Goal: Information Seeking & Learning: Learn about a topic

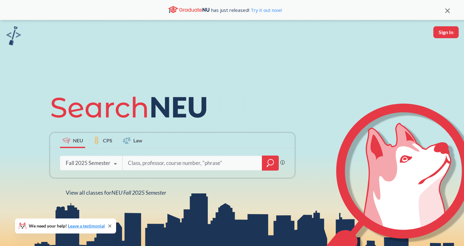
click at [166, 163] on input "search" at bounding box center [192, 162] width 130 height 13
type input "biol 2299"
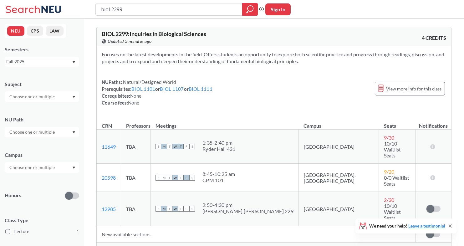
click at [140, 246] on span "Show all sections (4 more)" at bounding box center [127, 249] width 51 height 6
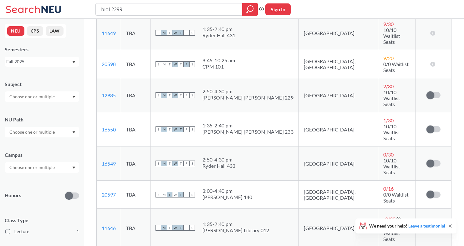
scroll to position [119, 0]
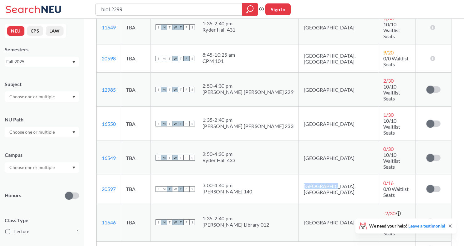
drag, startPoint x: 325, startPoint y: 145, endPoint x: 295, endPoint y: 141, distance: 30.3
click at [298, 175] on td "[GEOGRAPHIC_DATA], [GEOGRAPHIC_DATA]" at bounding box center [338, 189] width 80 height 28
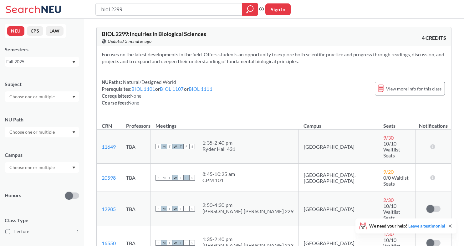
click at [73, 97] on icon "Dropdown arrow" at bounding box center [73, 97] width 3 height 3
click at [71, 27] on div "NEU CPS LAW Semesters Fall 2025 Subject NU Path Campus Honors Class Type Lectur…" at bounding box center [42, 132] width 84 height 227
click at [73, 60] on div "Fall 2025" at bounding box center [42, 62] width 74 height 10
click at [46, 94] on div "Summer 1 2025" at bounding box center [43, 95] width 71 height 7
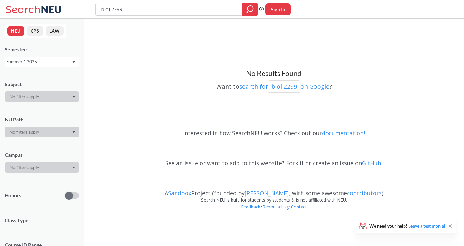
click at [149, 9] on input "biol 2299" at bounding box center [168, 9] width 137 height 11
click at [74, 61] on icon "Dropdown arrow" at bounding box center [74, 62] width 3 height 2
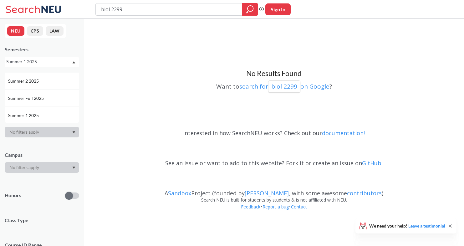
scroll to position [12, 0]
click at [36, 117] on span "Summer 1 2025" at bounding box center [24, 114] width 32 height 7
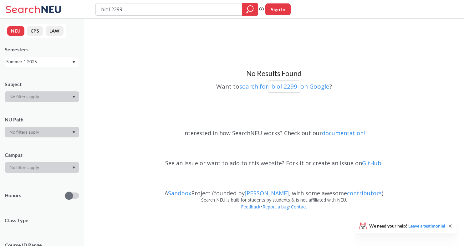
scroll to position [0, 0]
click at [64, 65] on div "Summer 1 2025" at bounding box center [42, 62] width 74 height 10
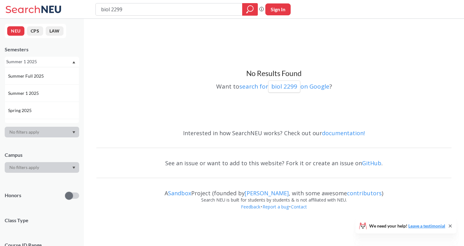
scroll to position [38, 0]
click at [40, 107] on div "Spring 2025" at bounding box center [43, 106] width 71 height 7
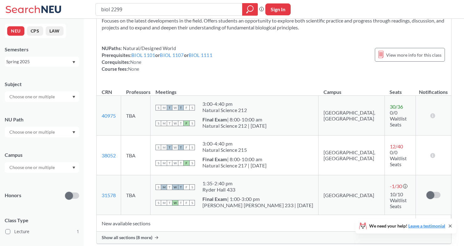
scroll to position [40, 0]
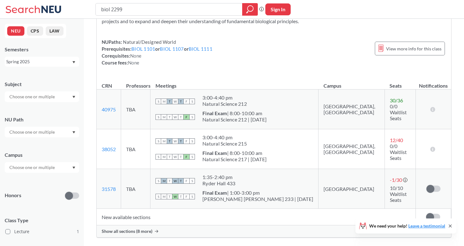
click at [148, 231] on span "Show all sections (8 more)" at bounding box center [127, 231] width 51 height 6
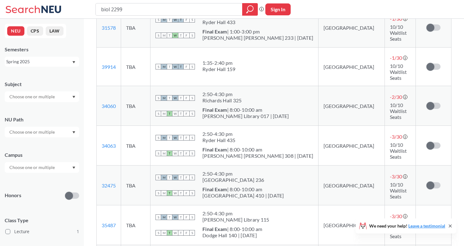
scroll to position [201, 0]
click at [111, 142] on link "34063" at bounding box center [109, 145] width 14 height 6
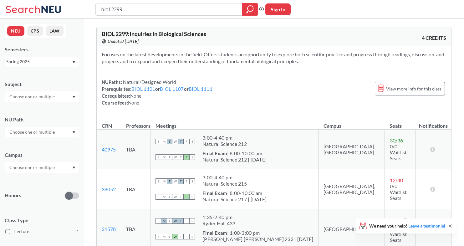
click at [36, 12] on icon at bounding box center [34, 9] width 58 height 13
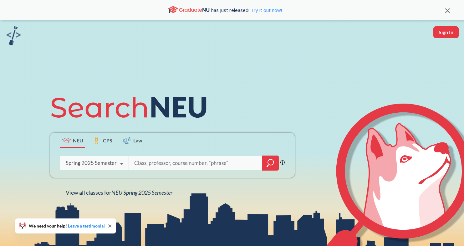
scroll to position [0, 0]
click at [171, 160] on input "search" at bounding box center [196, 162] width 124 height 13
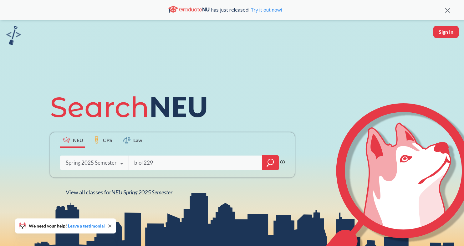
type input "biol 2299"
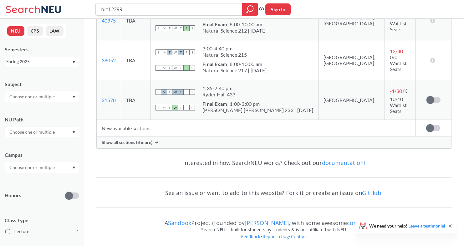
scroll to position [132, 0]
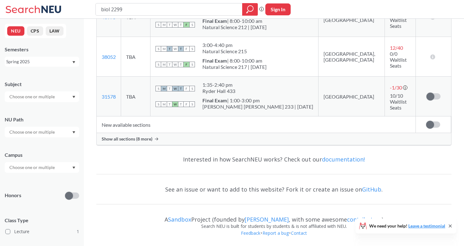
click at [144, 139] on span "Show all sections (8 more)" at bounding box center [127, 139] width 51 height 6
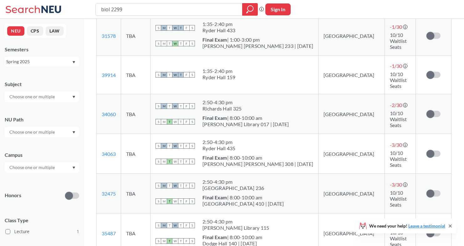
scroll to position [0, 0]
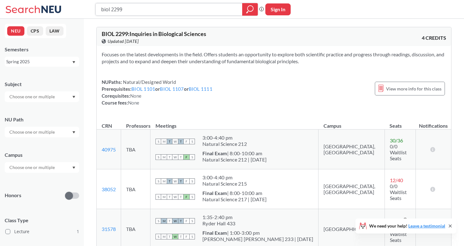
drag, startPoint x: 195, startPoint y: 10, endPoint x: 95, endPoint y: 4, distance: 100.6
click at [95, 4] on div "biol 2299" at bounding box center [176, 9] width 162 height 13
type input "vector"
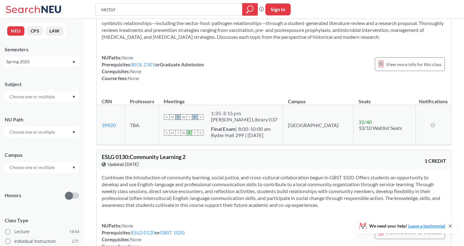
scroll to position [54, 0]
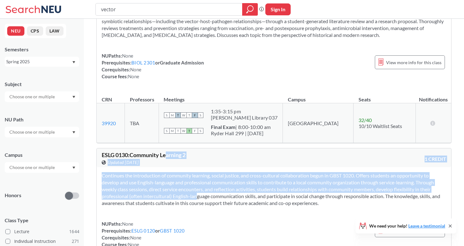
drag, startPoint x: 187, startPoint y: 193, endPoint x: 169, endPoint y: 151, distance: 45.1
click at [169, 151] on div "ESLG 0130 : Community Learning 2 View this course on Banner. Updated [DATE] 1 C…" at bounding box center [273, 221] width 355 height 147
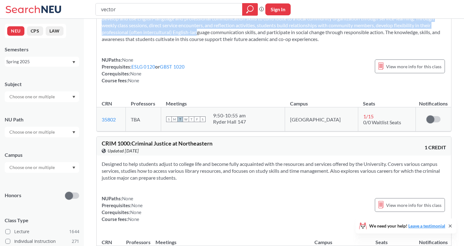
scroll to position [220, 0]
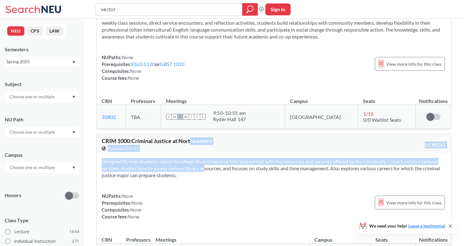
drag, startPoint x: 196, startPoint y: 166, endPoint x: 191, endPoint y: 142, distance: 24.0
click at [191, 142] on div "[PERSON_NAME] 1000 : Criminal Justice at Northeastern View this course on Banne…" at bounding box center [273, 203] width 355 height 138
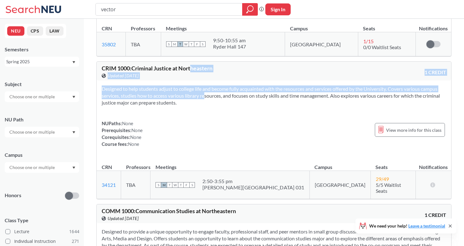
scroll to position [0, 0]
